Goal: Transaction & Acquisition: Subscribe to service/newsletter

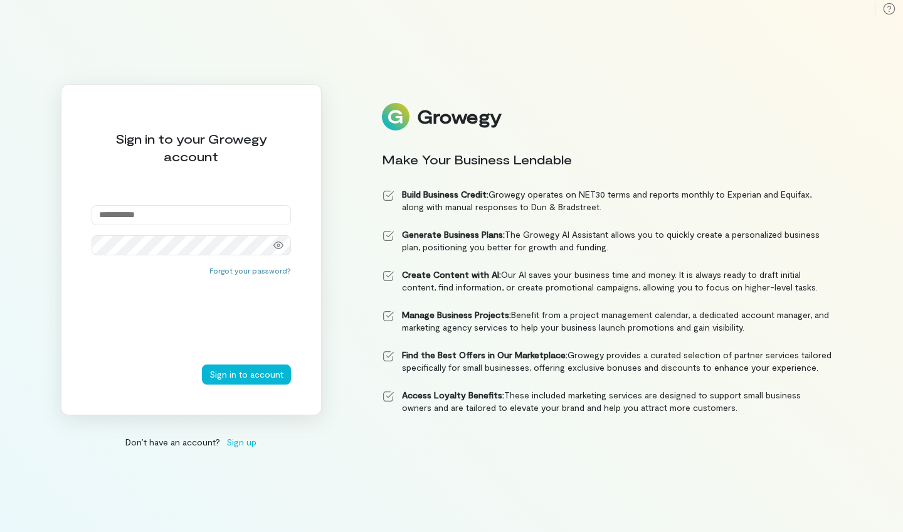
type input "**********"
click at [247, 374] on button "Sign in to account" at bounding box center [246, 374] width 89 height 20
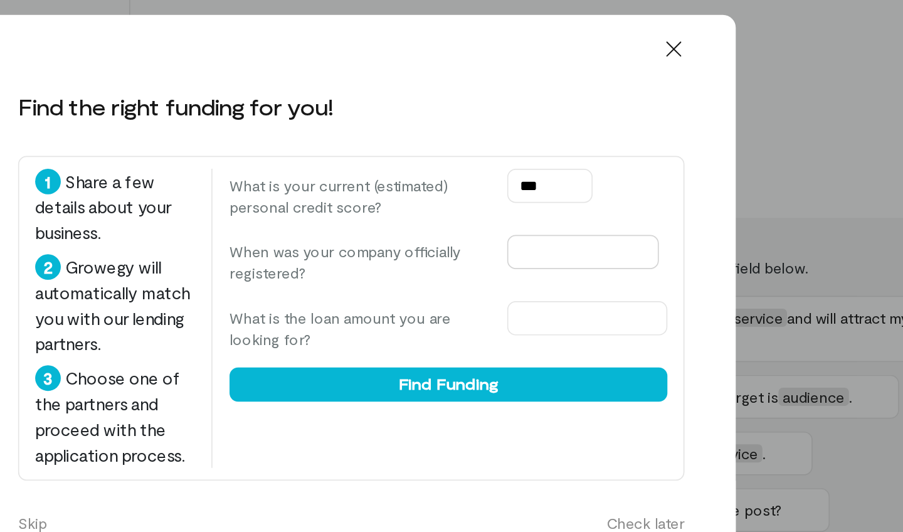
type input "***"
click at [543, 233] on input "text" at bounding box center [587, 243] width 89 height 20
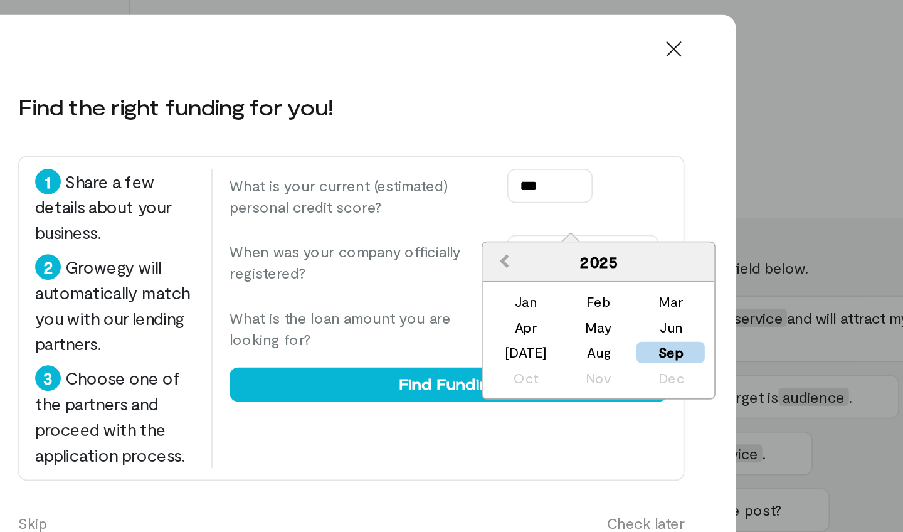
click at [530, 239] on button "Previous Year" at bounding box center [540, 249] width 20 height 20
click at [576, 296] on div "Aug" at bounding box center [596, 302] width 40 height 13
type input "**********"
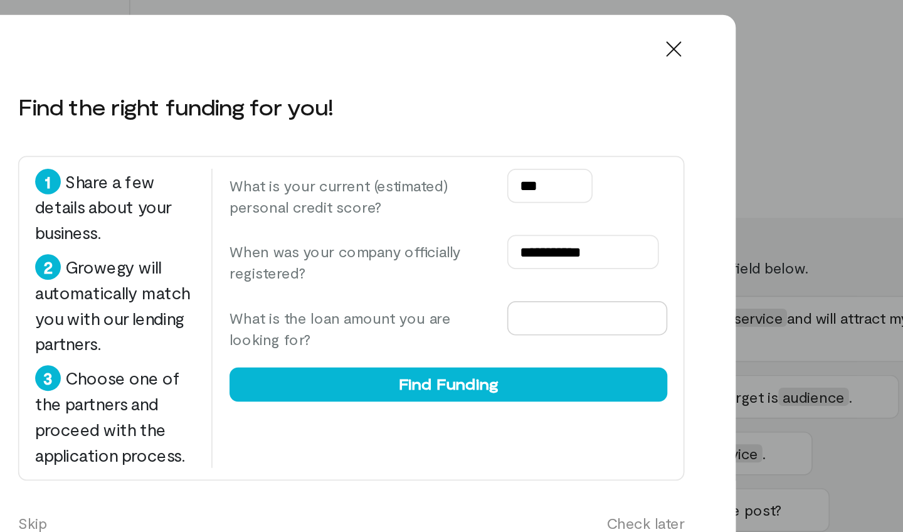
click at [543, 272] on input "text" at bounding box center [590, 282] width 94 height 20
type input "******"
click at [380, 276] on label "What is the loan amount you are looking for?" at bounding box center [455, 288] width 151 height 25
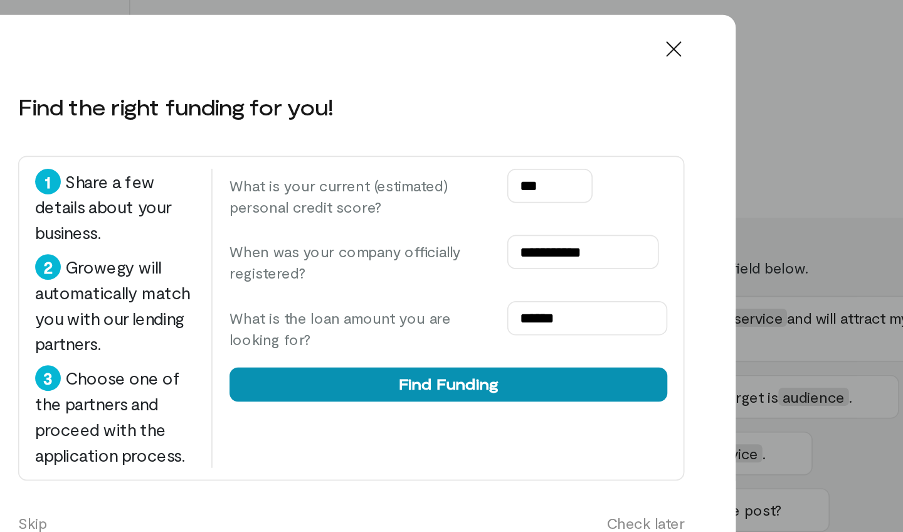
click at [380, 311] on button "Find Funding" at bounding box center [508, 321] width 257 height 20
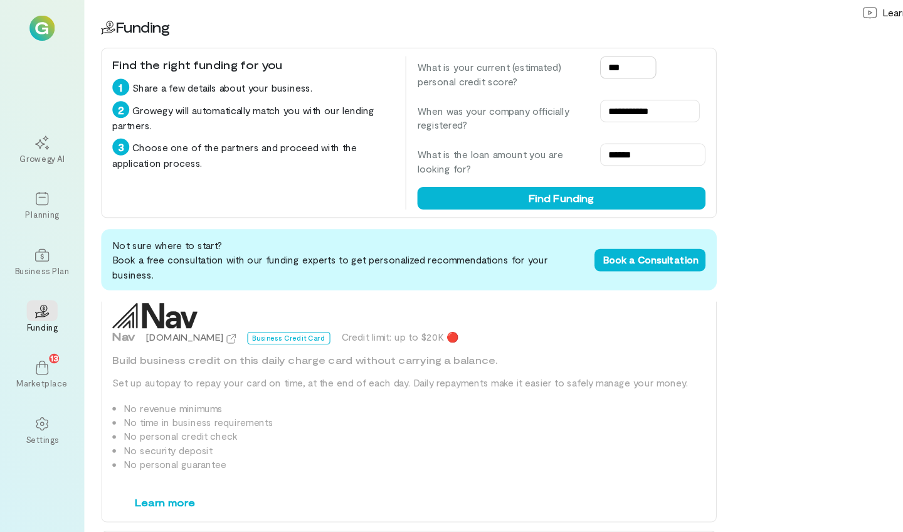
scroll to position [762, 0]
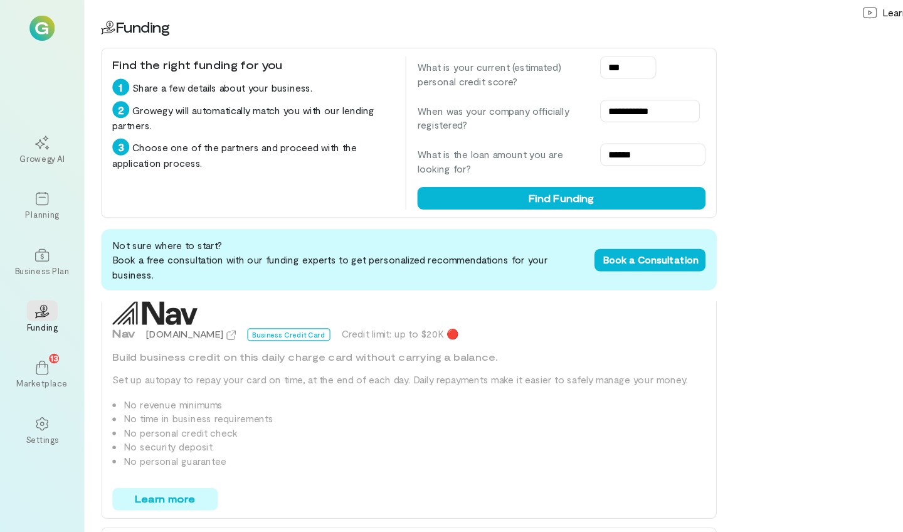
click at [139, 443] on button "Learn more" at bounding box center [147, 445] width 94 height 20
click at [35, 123] on icon at bounding box center [37, 127] width 13 height 13
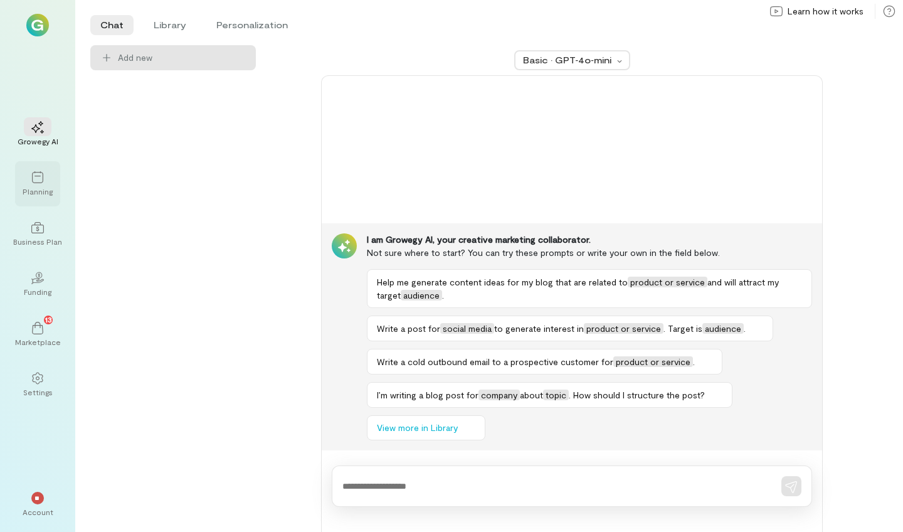
click at [31, 177] on icon at bounding box center [37, 177] width 13 height 13
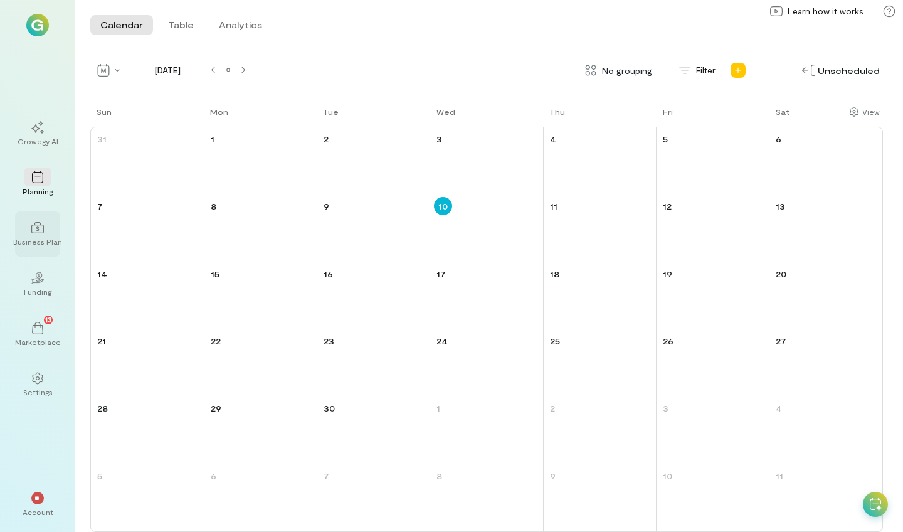
click at [41, 230] on icon at bounding box center [37, 227] width 13 height 13
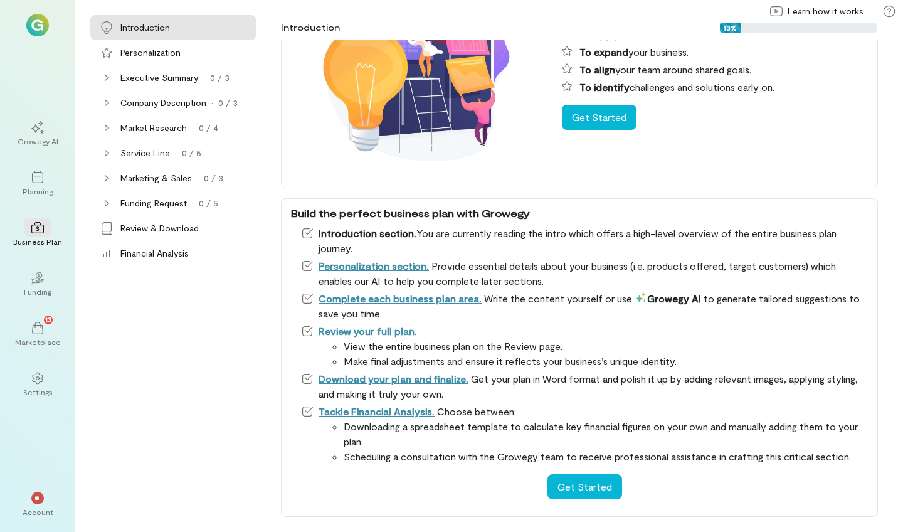
scroll to position [107, 0]
click at [40, 282] on icon at bounding box center [37, 281] width 14 height 6
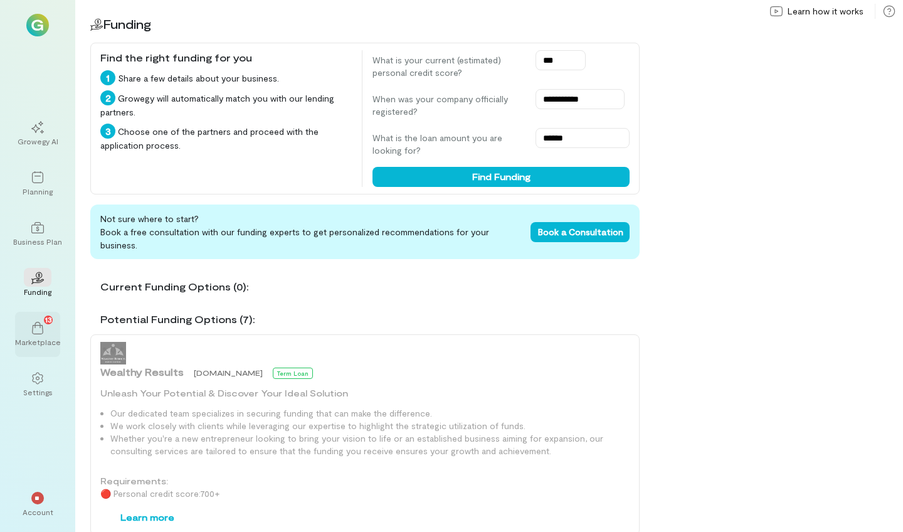
click at [40, 329] on icon at bounding box center [37, 328] width 13 height 13
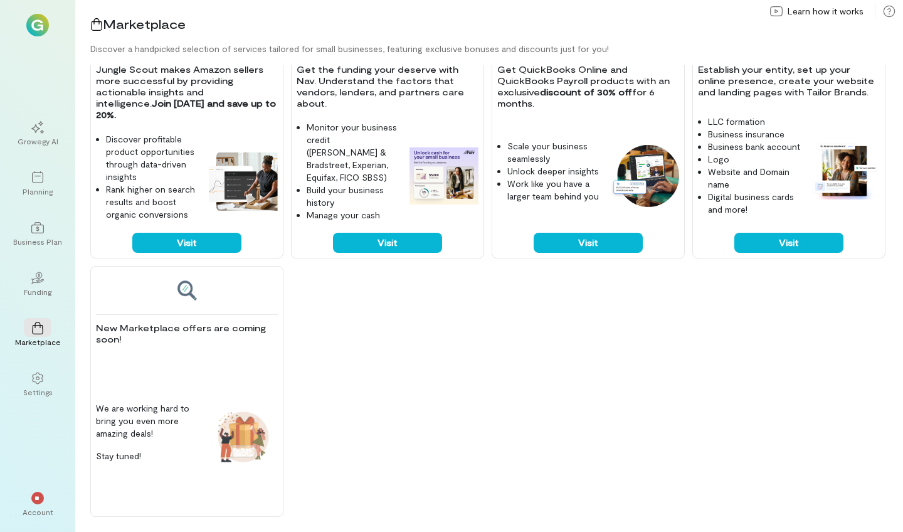
scroll to position [575, 0]
click at [31, 387] on div "Settings" at bounding box center [37, 392] width 29 height 10
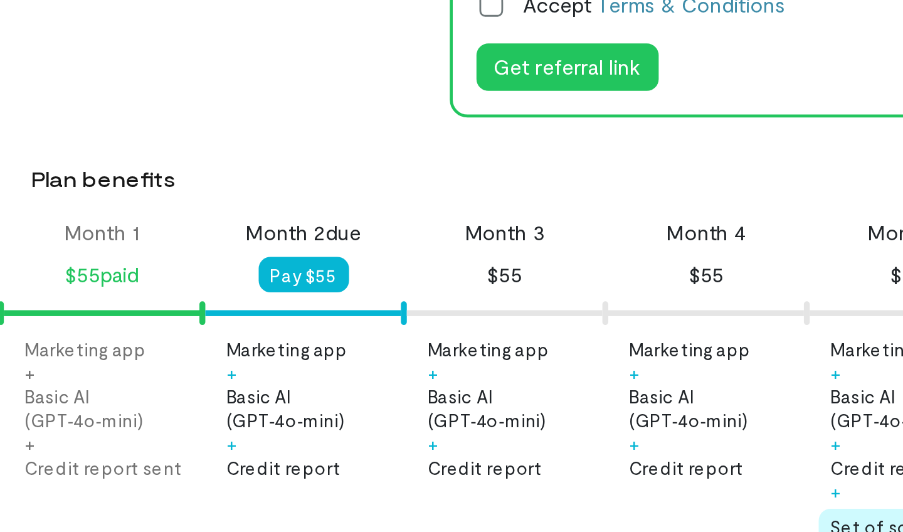
scroll to position [0, 26]
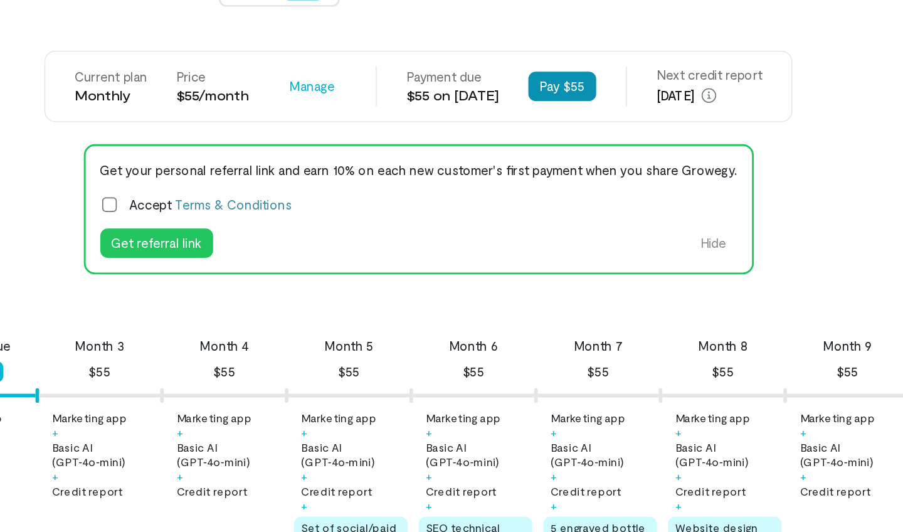
click at [572, 80] on button "Pay $55" at bounding box center [595, 90] width 46 height 20
